Goal: Transaction & Acquisition: Purchase product/service

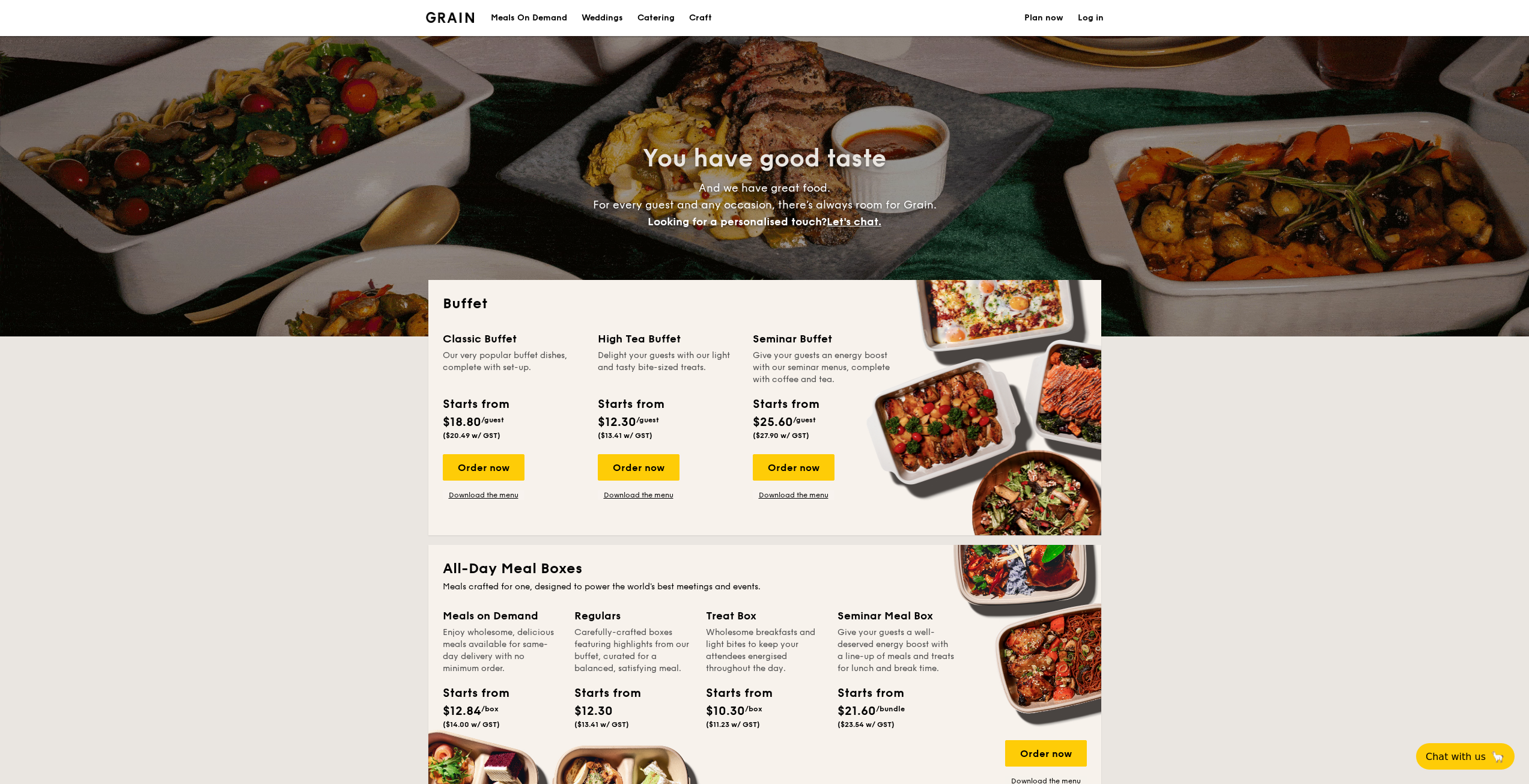
select select
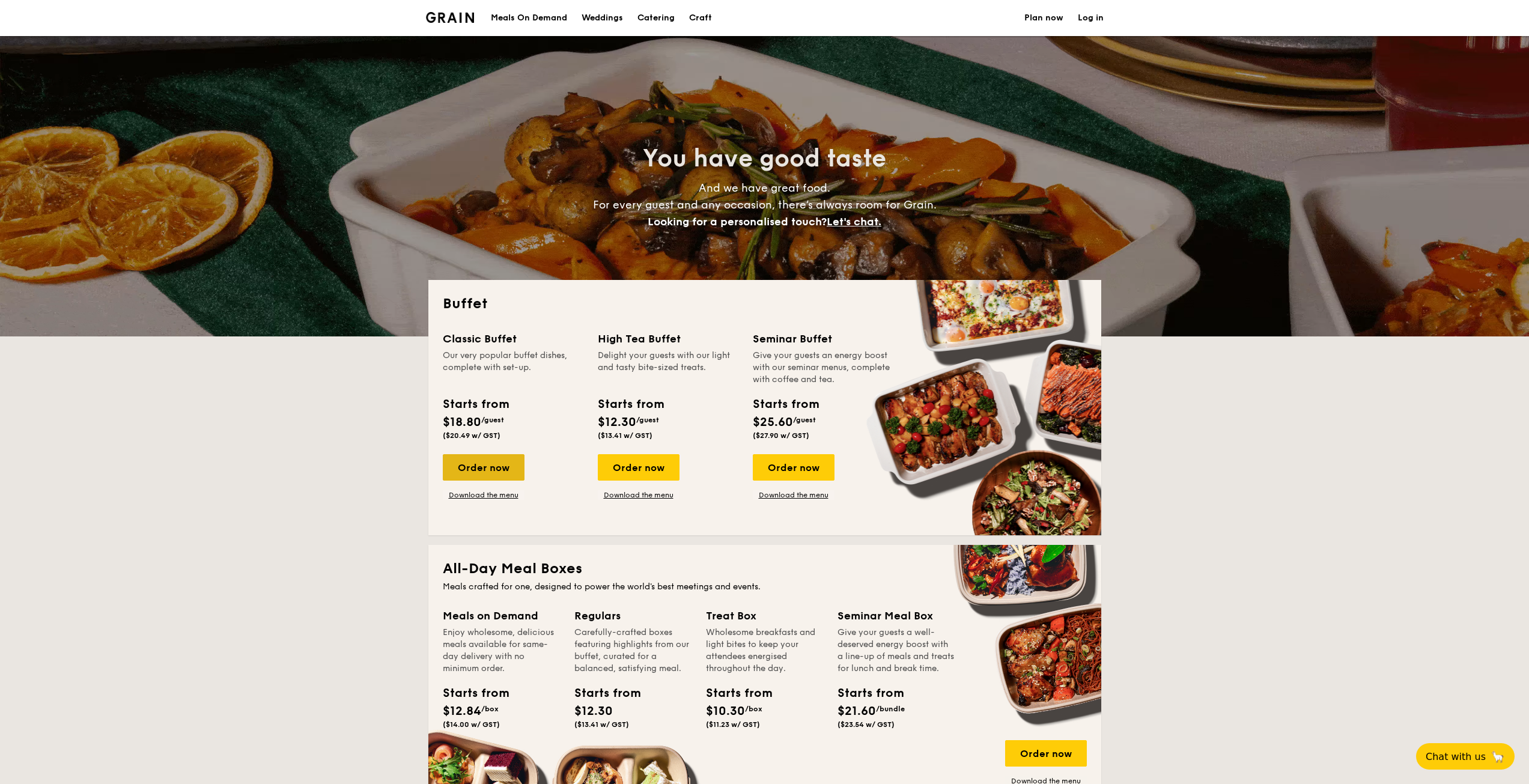
click at [468, 467] on div "Order now" at bounding box center [484, 467] width 82 height 26
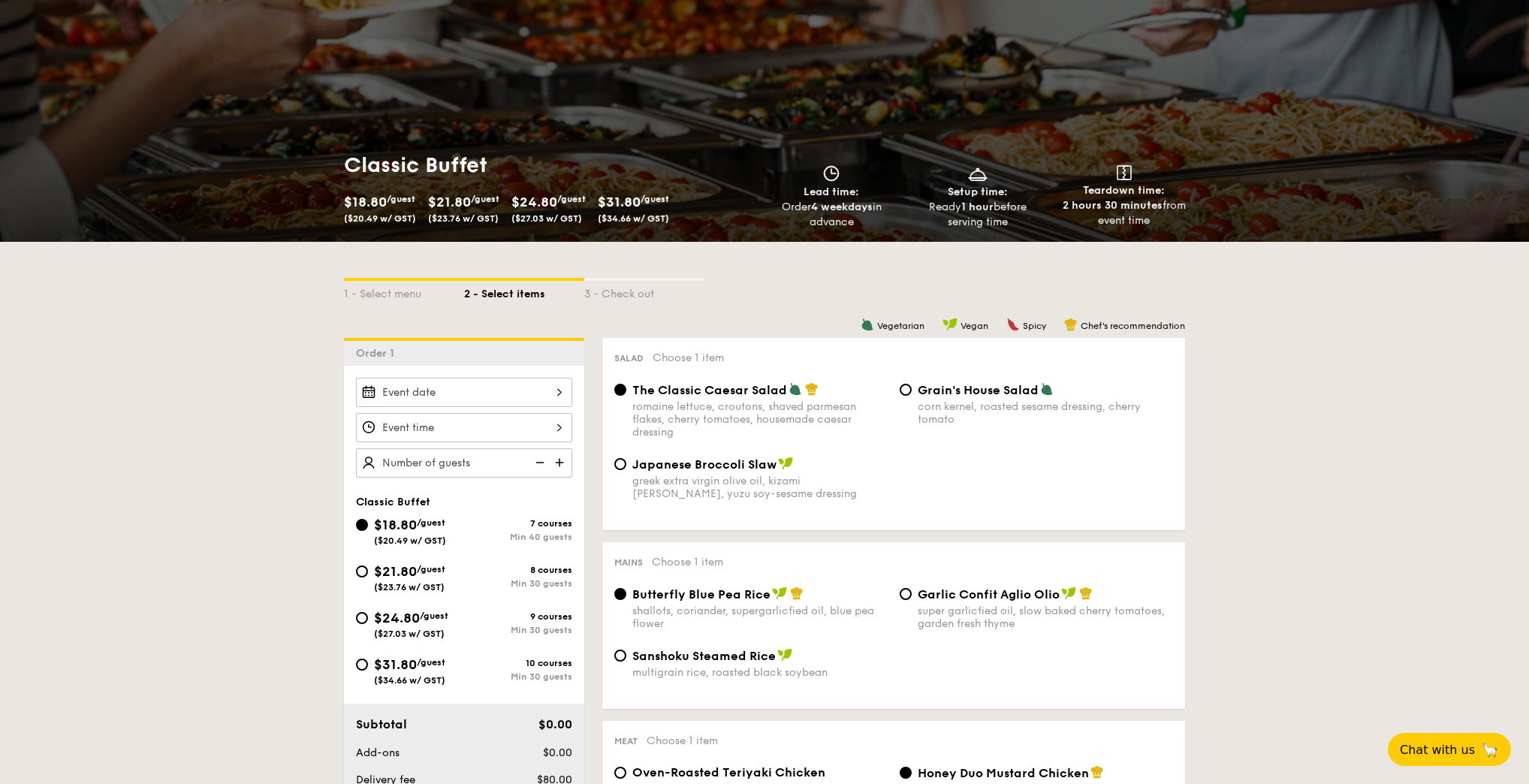
scroll to position [75, 0]
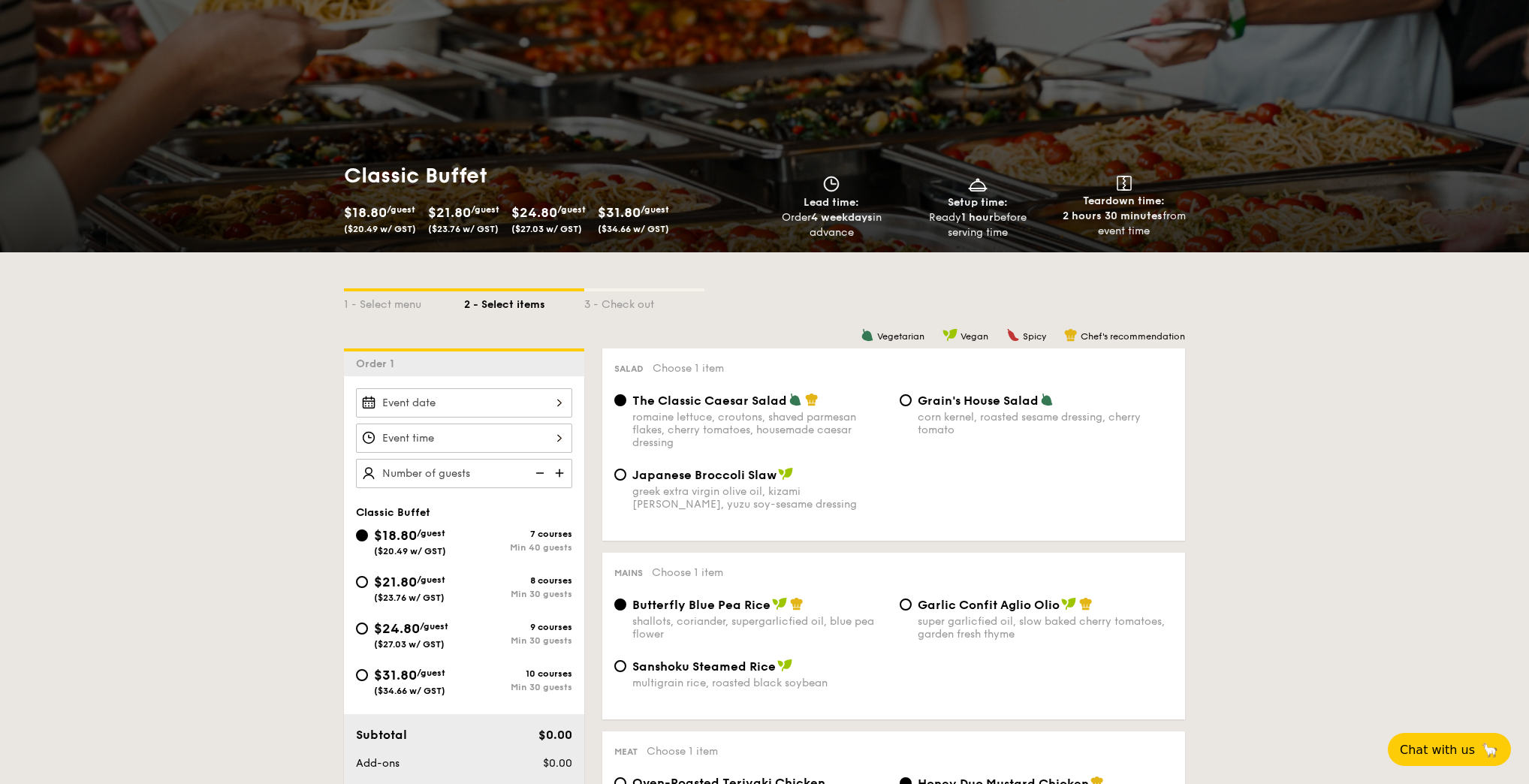
select select
